Goal: Find specific page/section: Find specific page/section

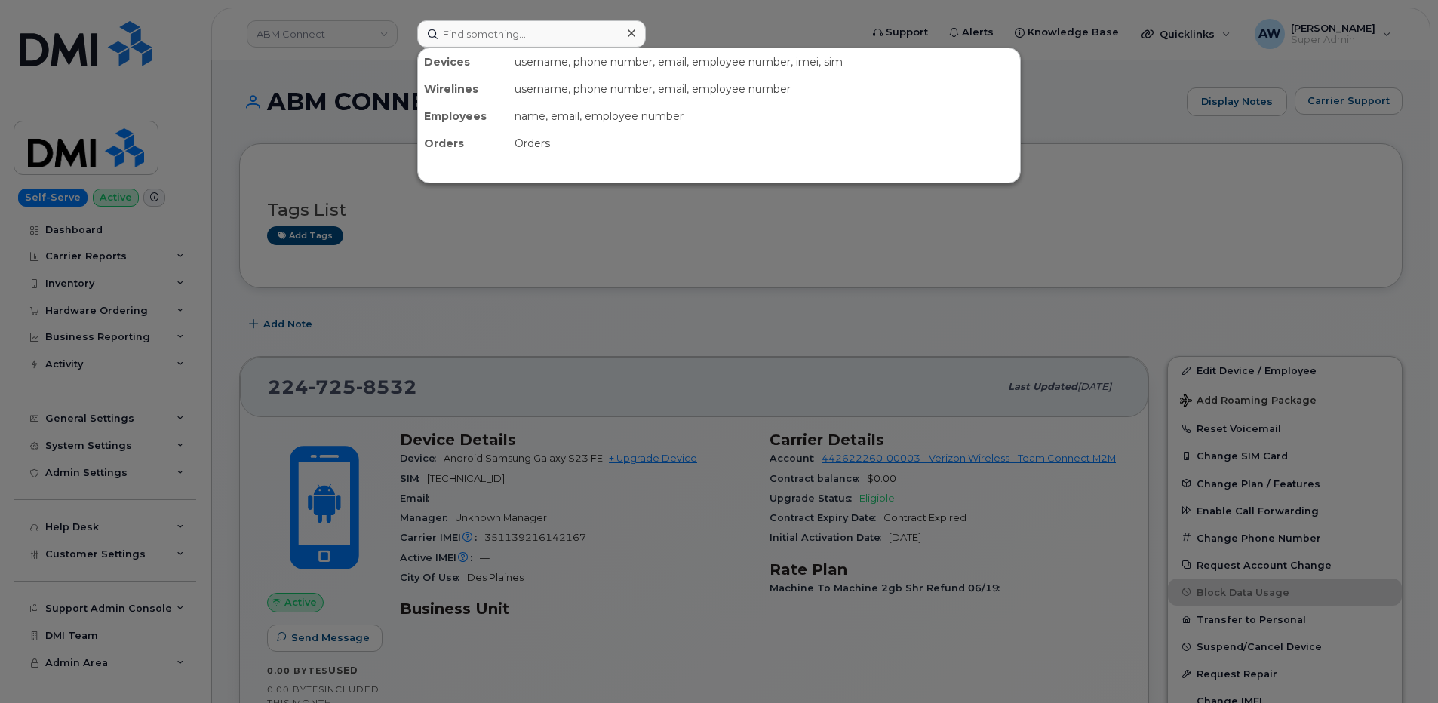
click at [551, 32] on input at bounding box center [531, 33] width 229 height 27
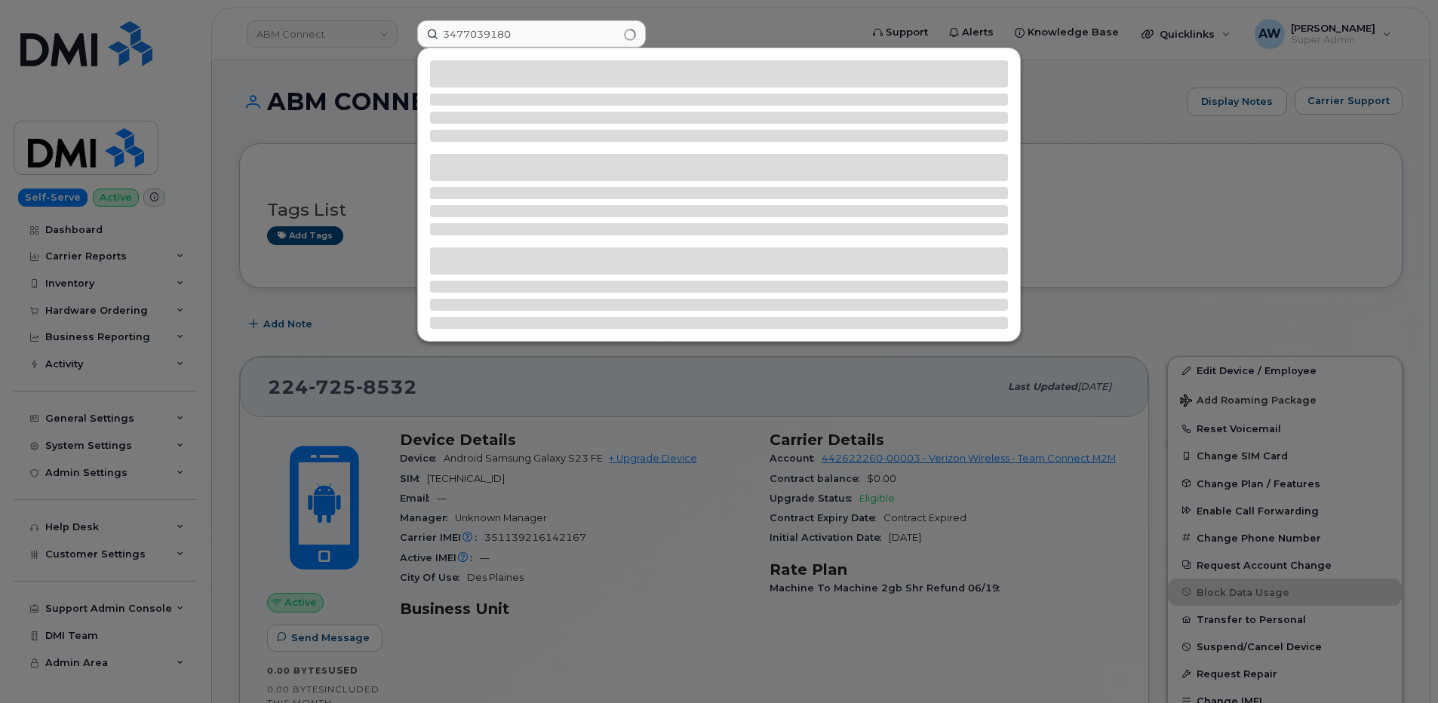
type input "3477039180"
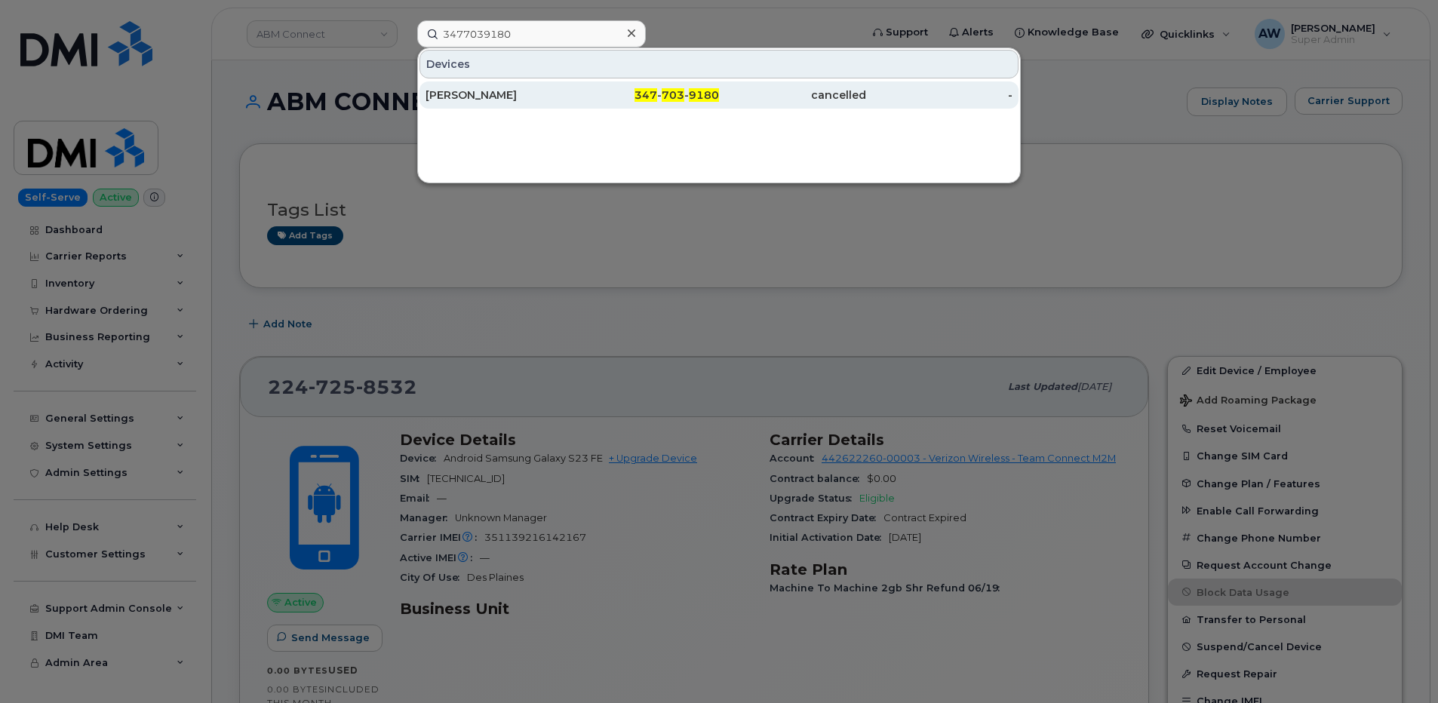
click at [581, 97] on div "347 - 703 - 9180" at bounding box center [646, 95] width 147 height 15
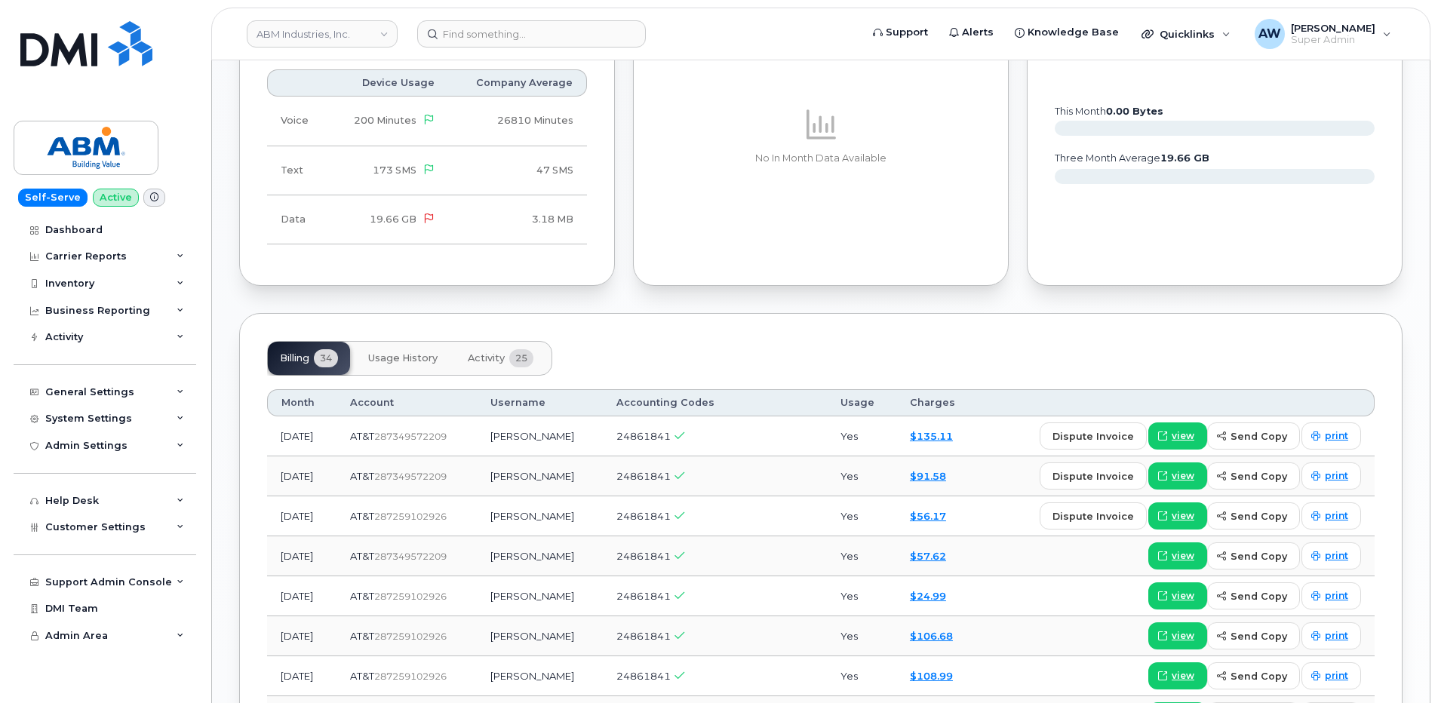
scroll to position [1207, 0]
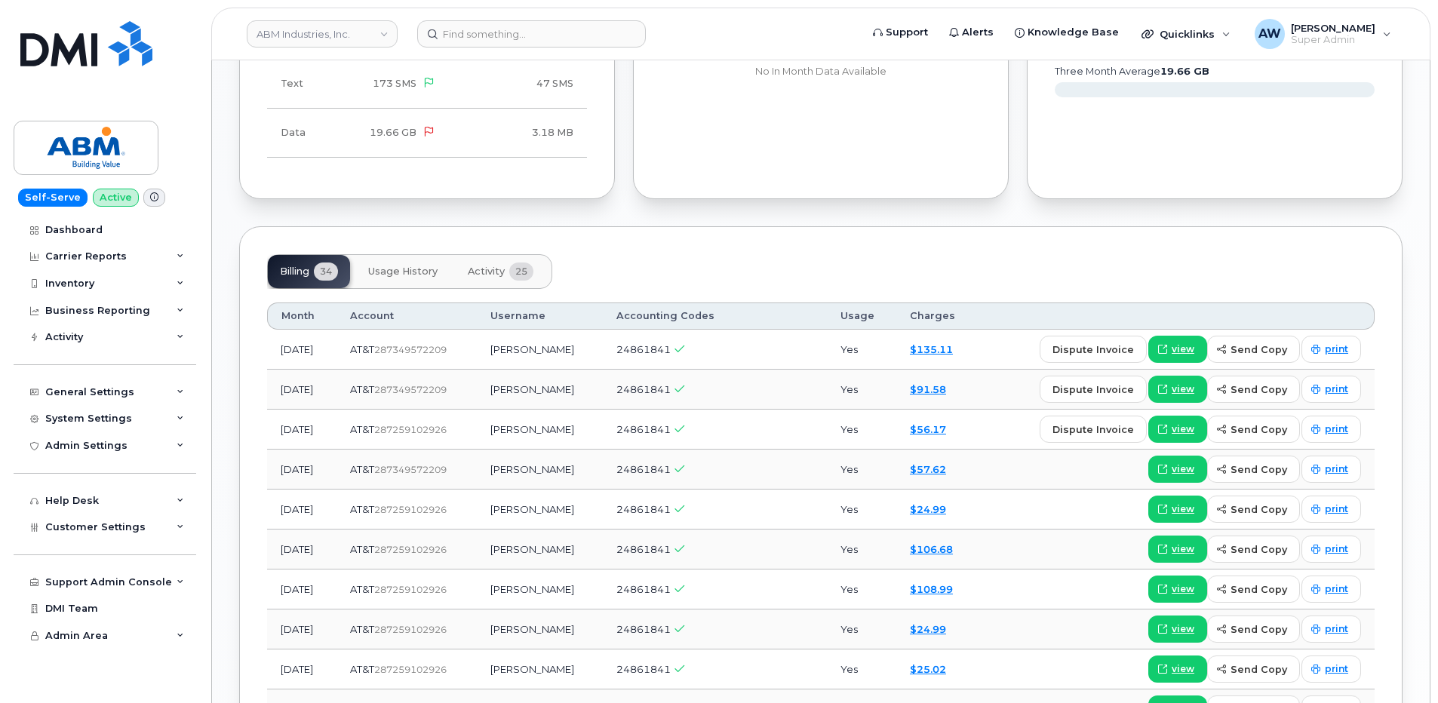
click at [504, 266] on span "Activity" at bounding box center [486, 272] width 37 height 12
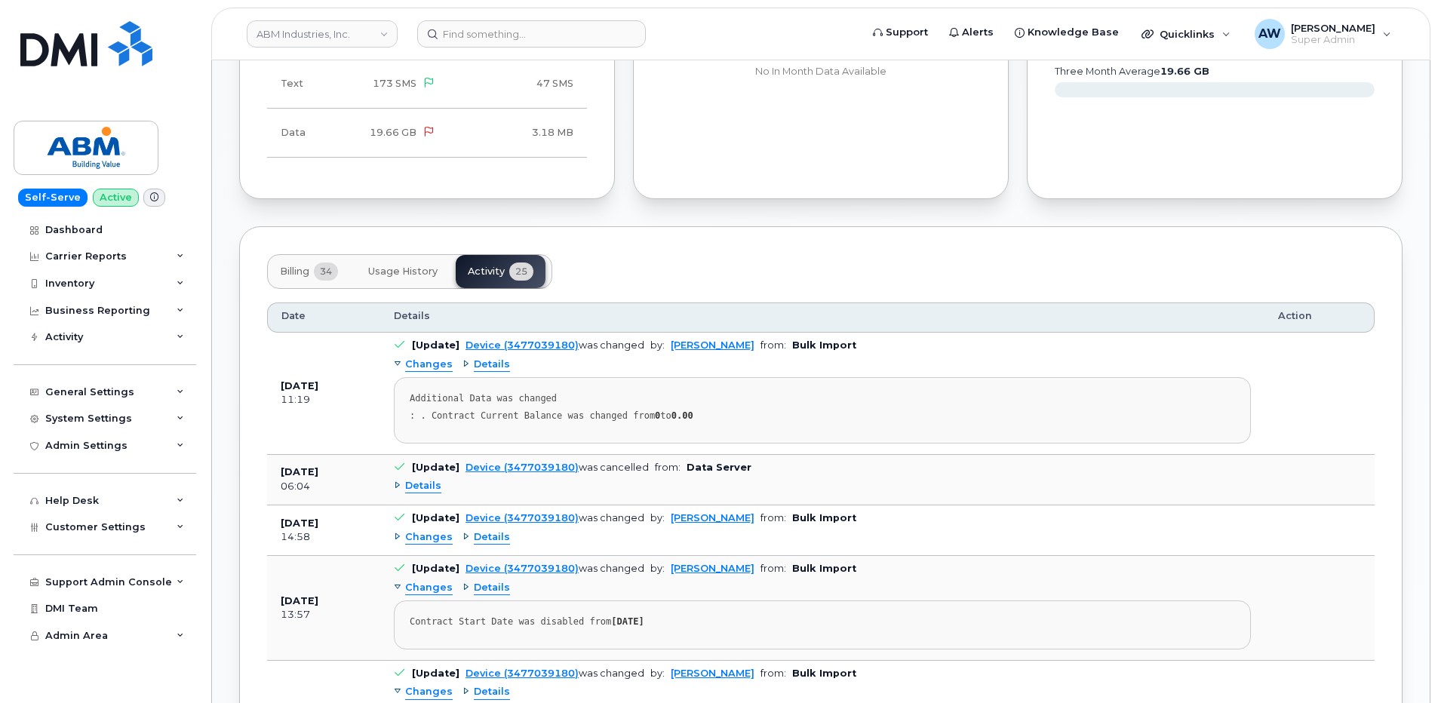
click at [426, 479] on span "Details" at bounding box center [423, 486] width 36 height 14
